Goal: Transaction & Acquisition: Purchase product/service

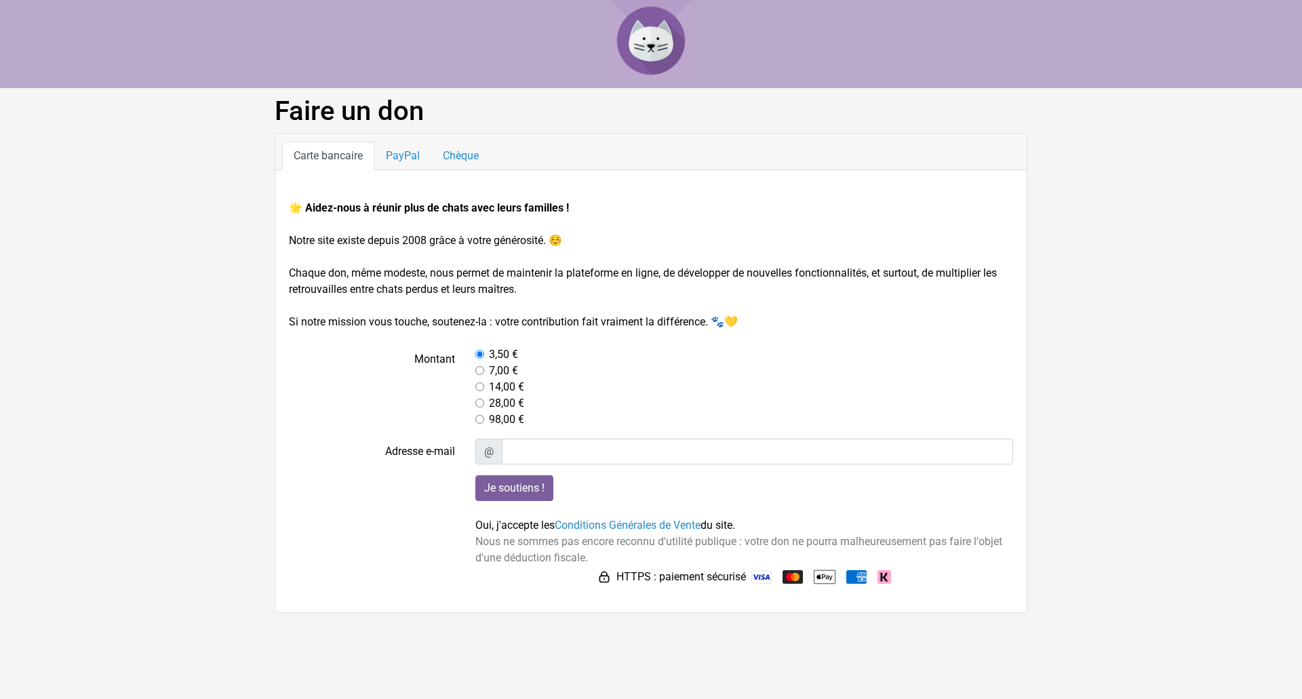
click at [482, 385] on input "radio" at bounding box center [479, 386] width 9 height 9
radio input "true"
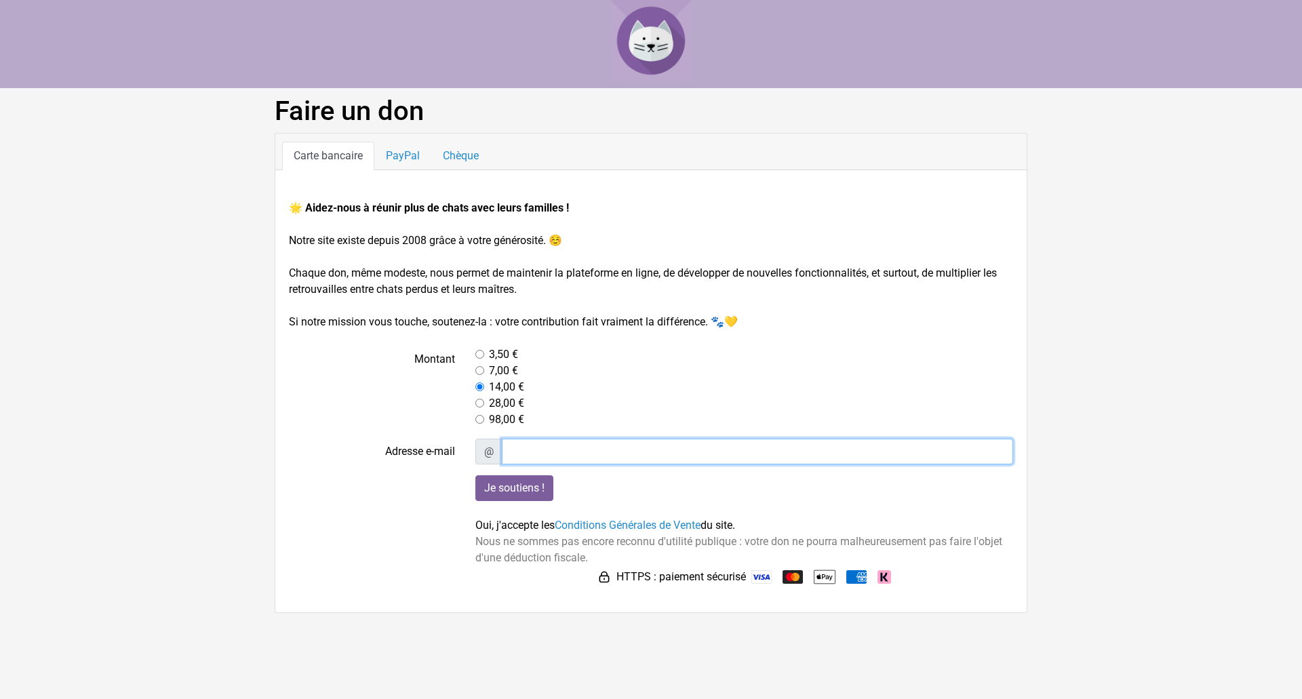
click at [518, 454] on input "Adresse e-mail" at bounding box center [758, 452] width 512 height 26
type input "[PERSON_NAME][EMAIL_ADDRESS][PERSON_NAME][DOMAIN_NAME]"
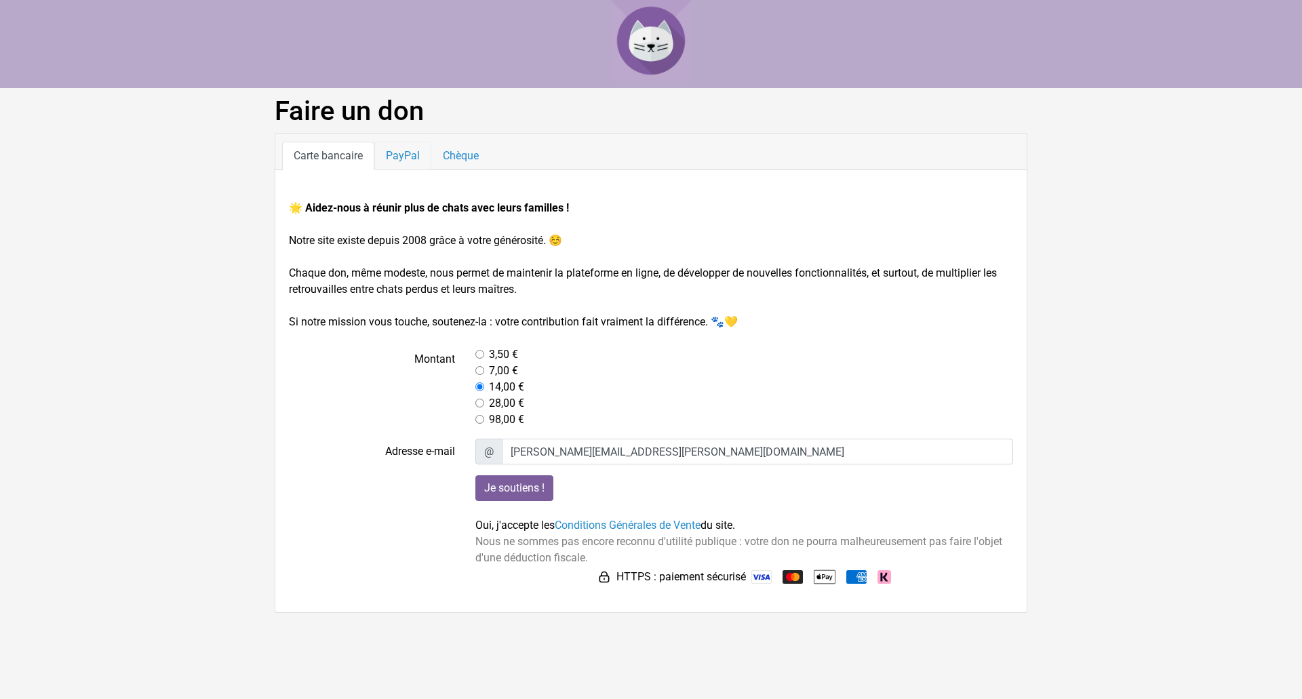
click at [409, 153] on link "PayPal" at bounding box center [402, 156] width 57 height 28
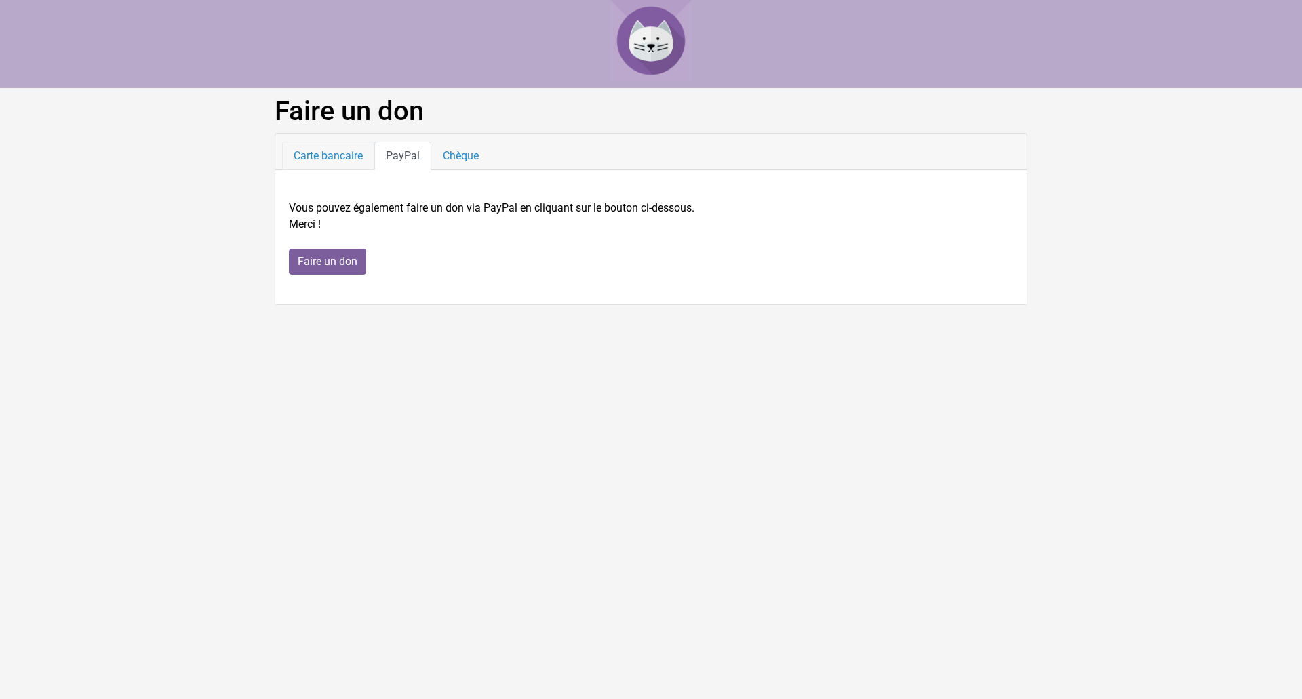
click at [342, 154] on link "Carte bancaire" at bounding box center [328, 156] width 92 height 28
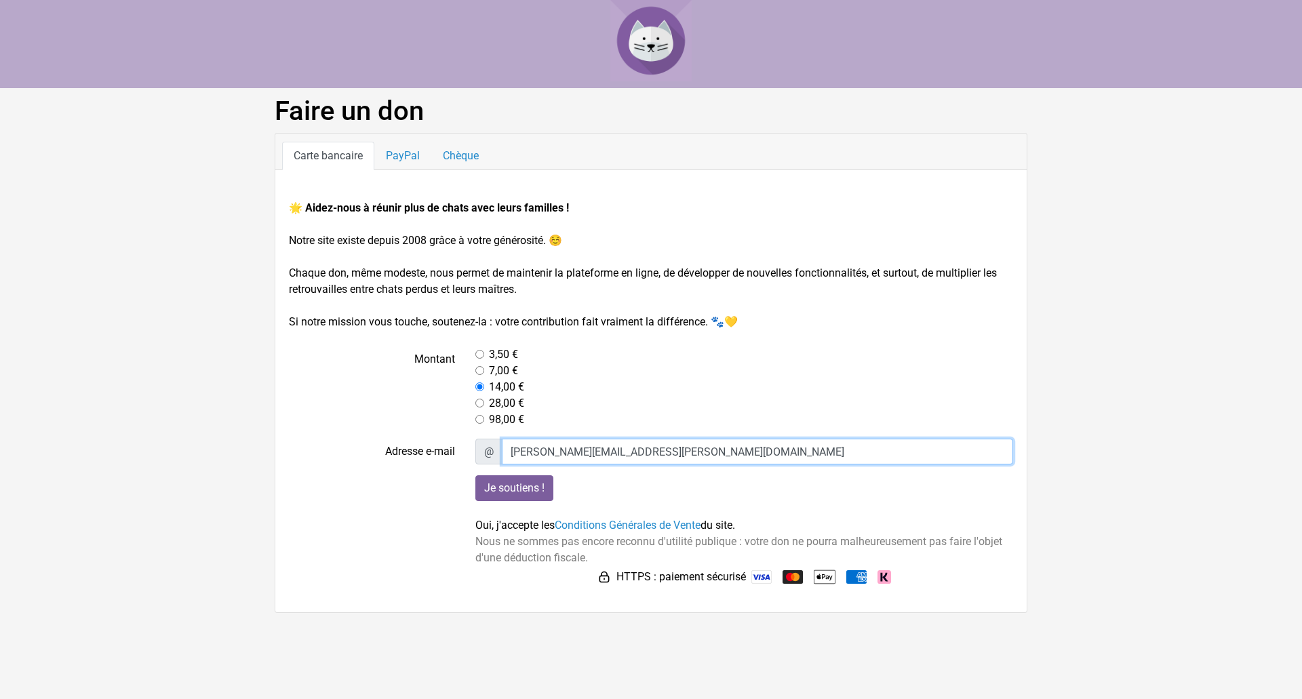
drag, startPoint x: 656, startPoint y: 448, endPoint x: 444, endPoint y: 444, distance: 211.6
click at [444, 444] on div "Adresse e-mail @ [PERSON_NAME][EMAIL_ADDRESS][PERSON_NAME][DOMAIN_NAME]" at bounding box center [651, 452] width 745 height 26
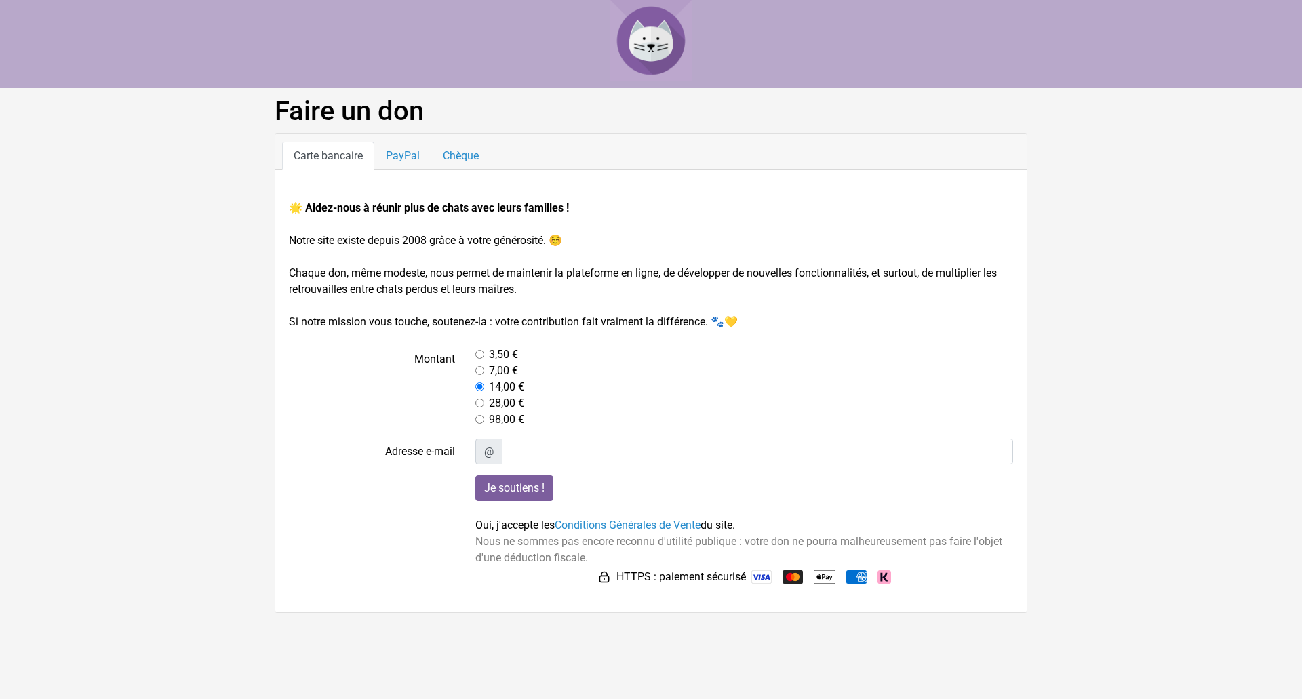
click at [480, 353] on input "radio" at bounding box center [479, 354] width 9 height 9
radio input "true"
click at [415, 157] on link "PayPal" at bounding box center [402, 156] width 57 height 28
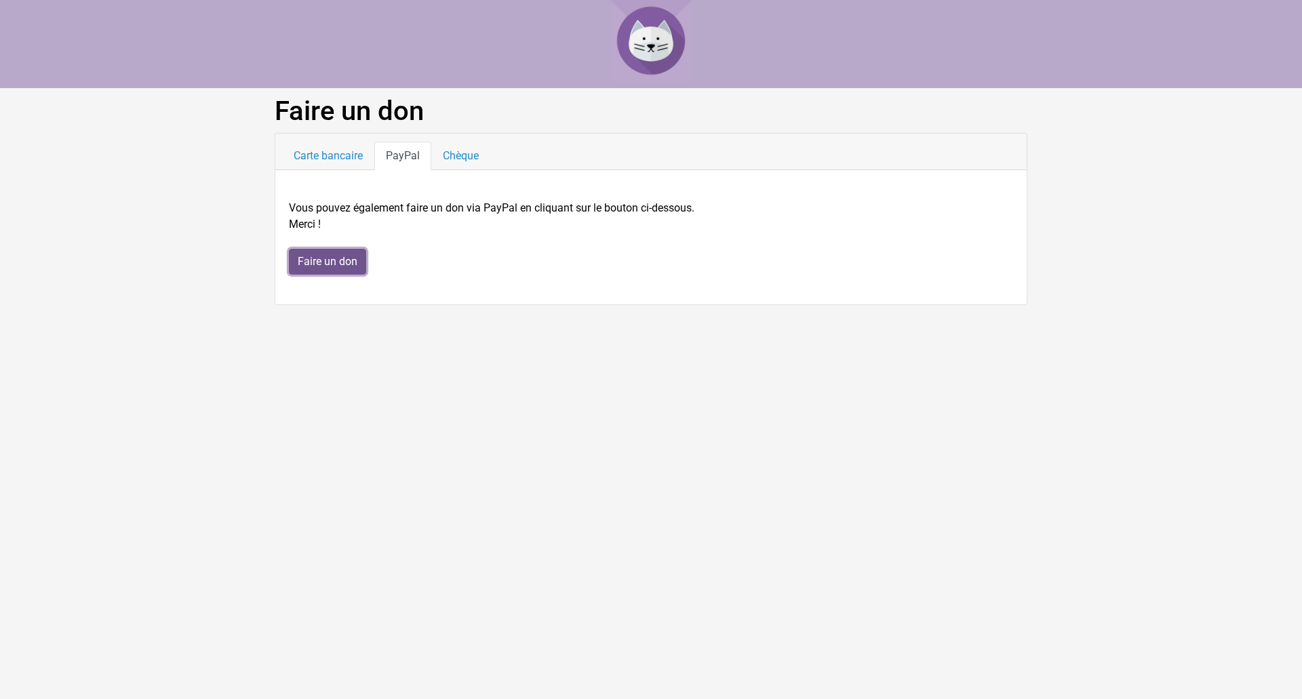
click at [340, 259] on input "Faire un don" at bounding box center [327, 262] width 77 height 26
